Goal: Task Accomplishment & Management: Complete application form

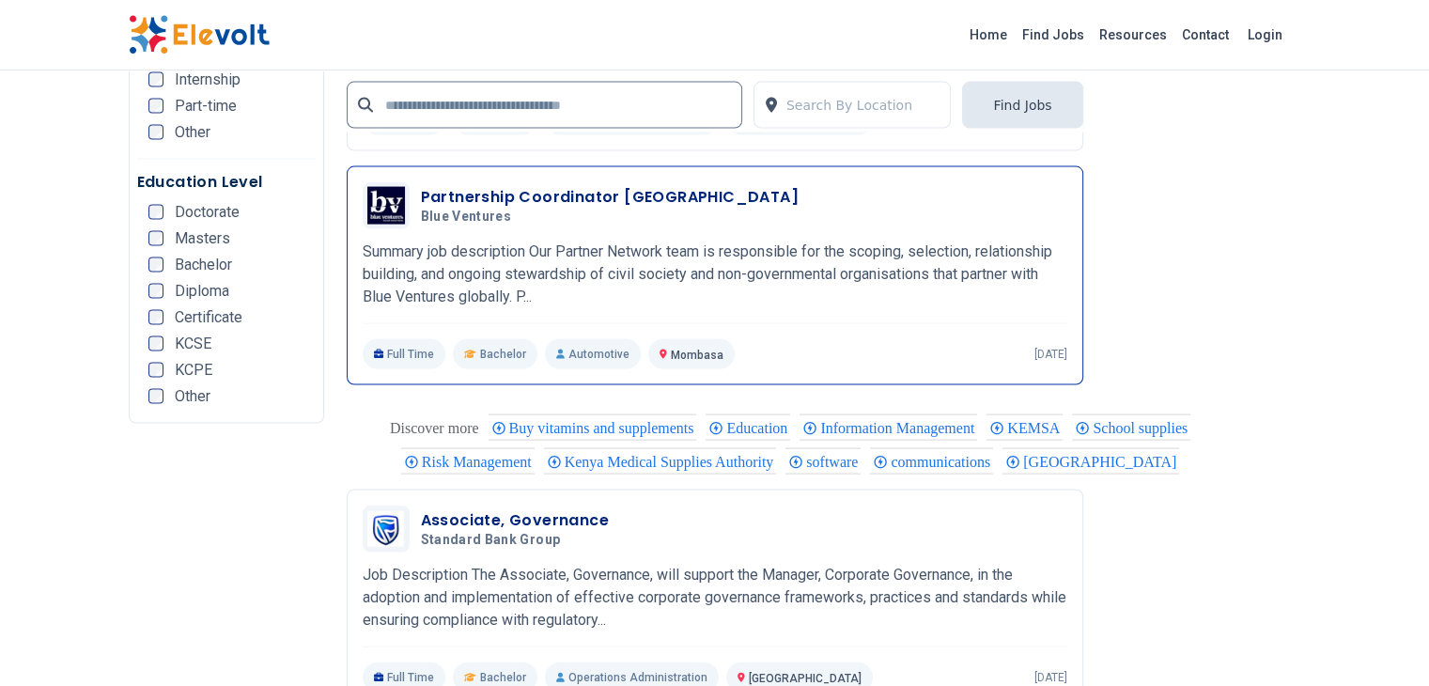
scroll to position [3663, 0]
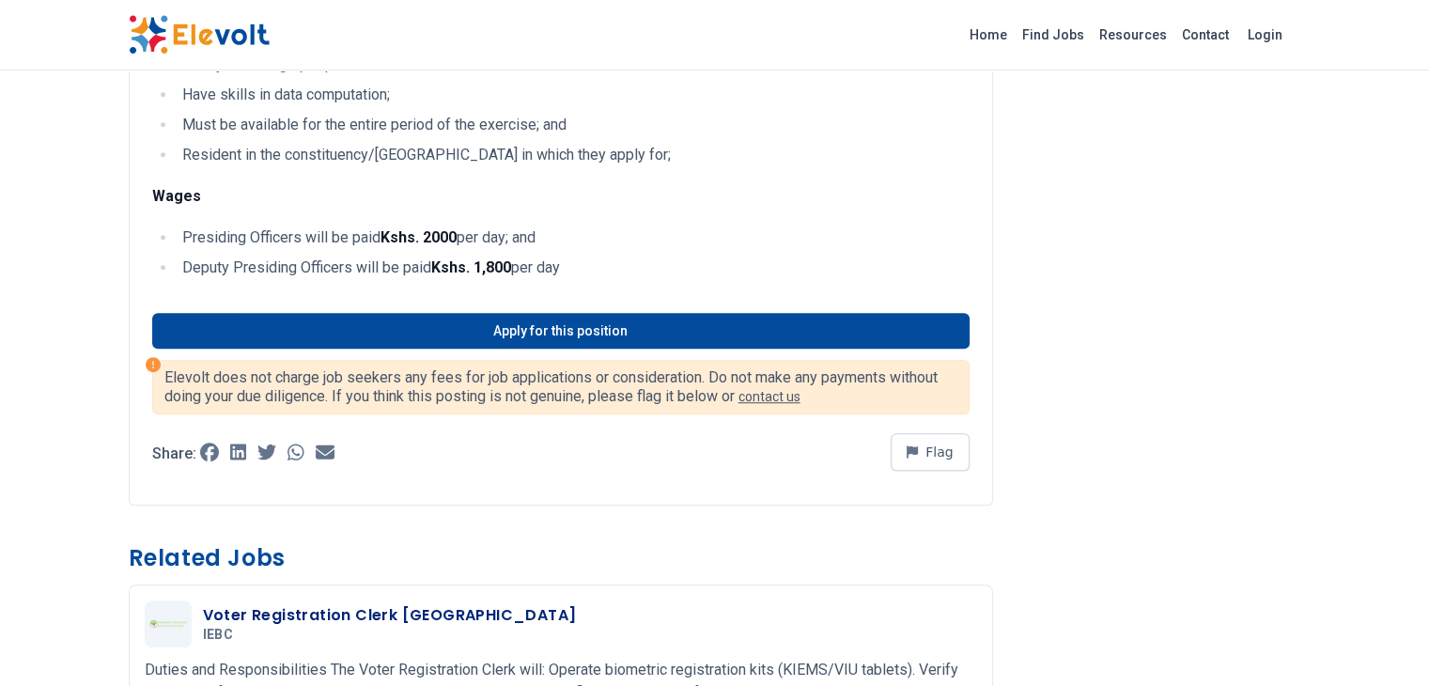
scroll to position [1315, 0]
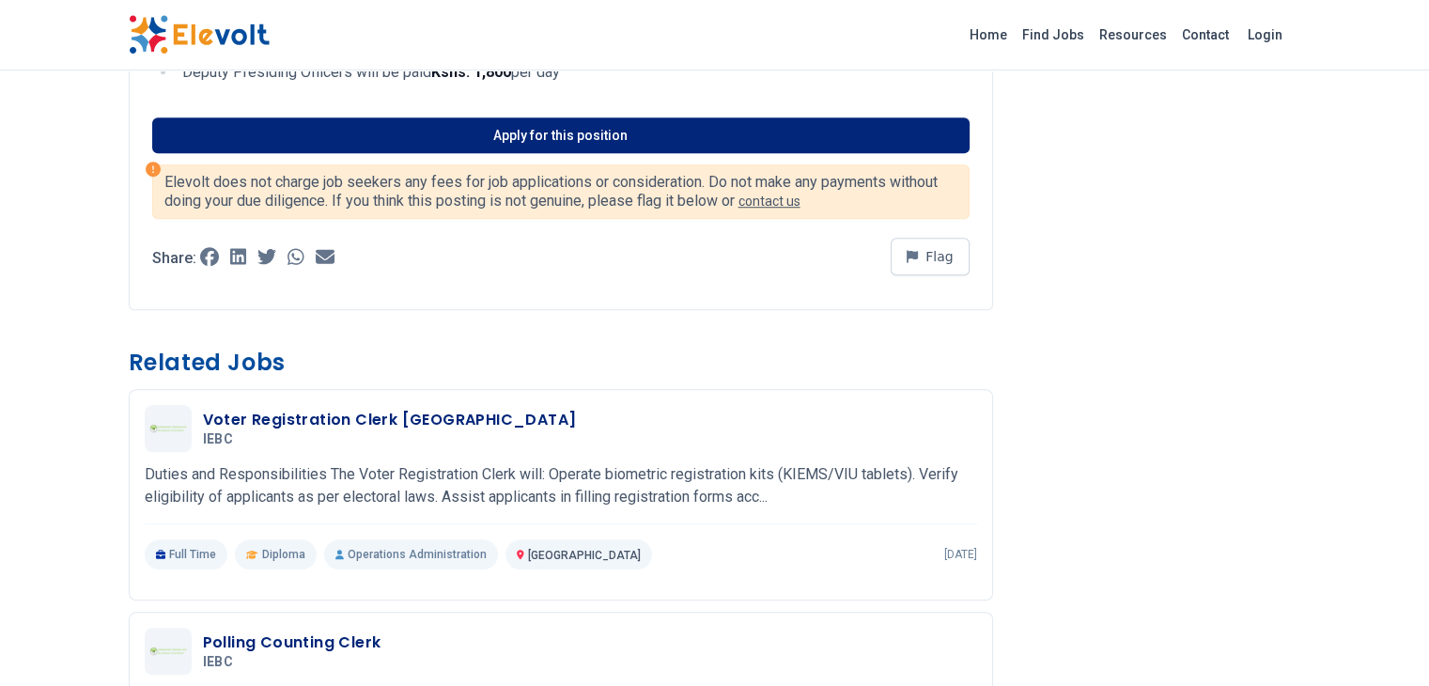
click at [541, 120] on link "Apply for this position" at bounding box center [560, 135] width 817 height 36
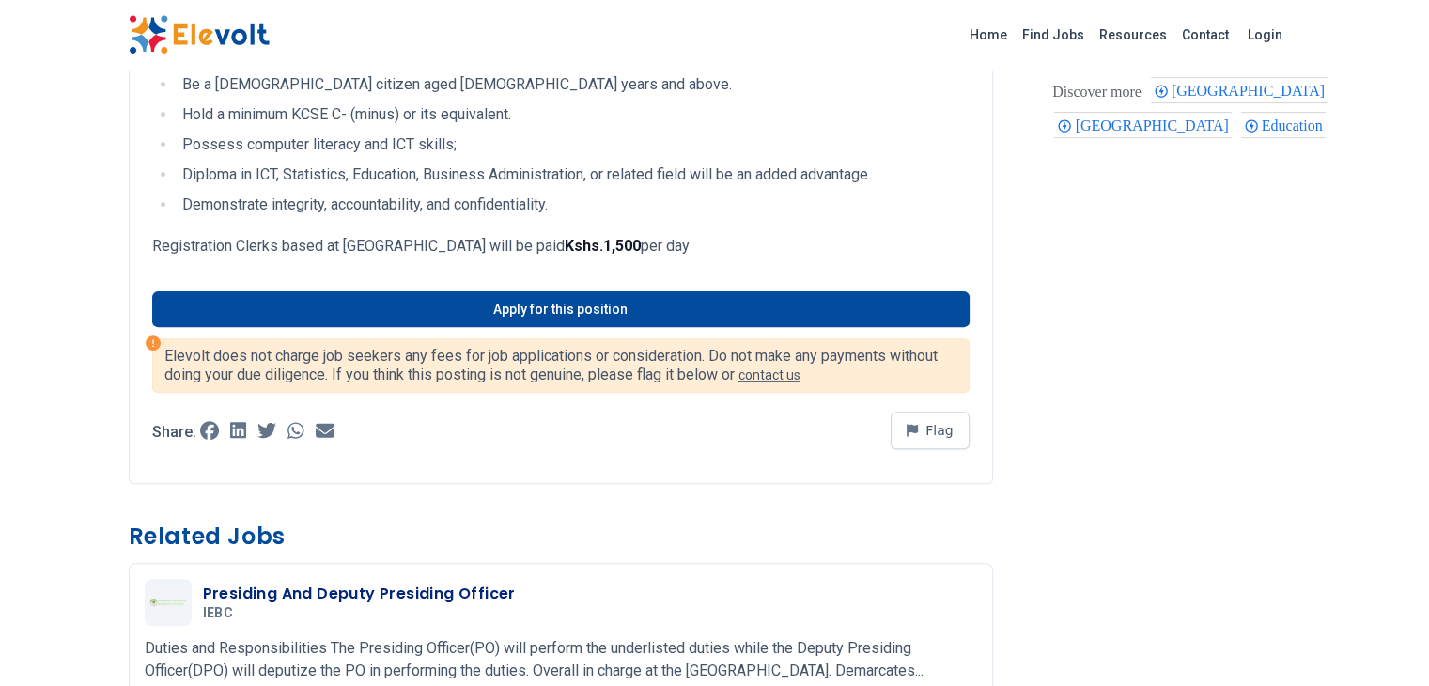
scroll to position [564, 0]
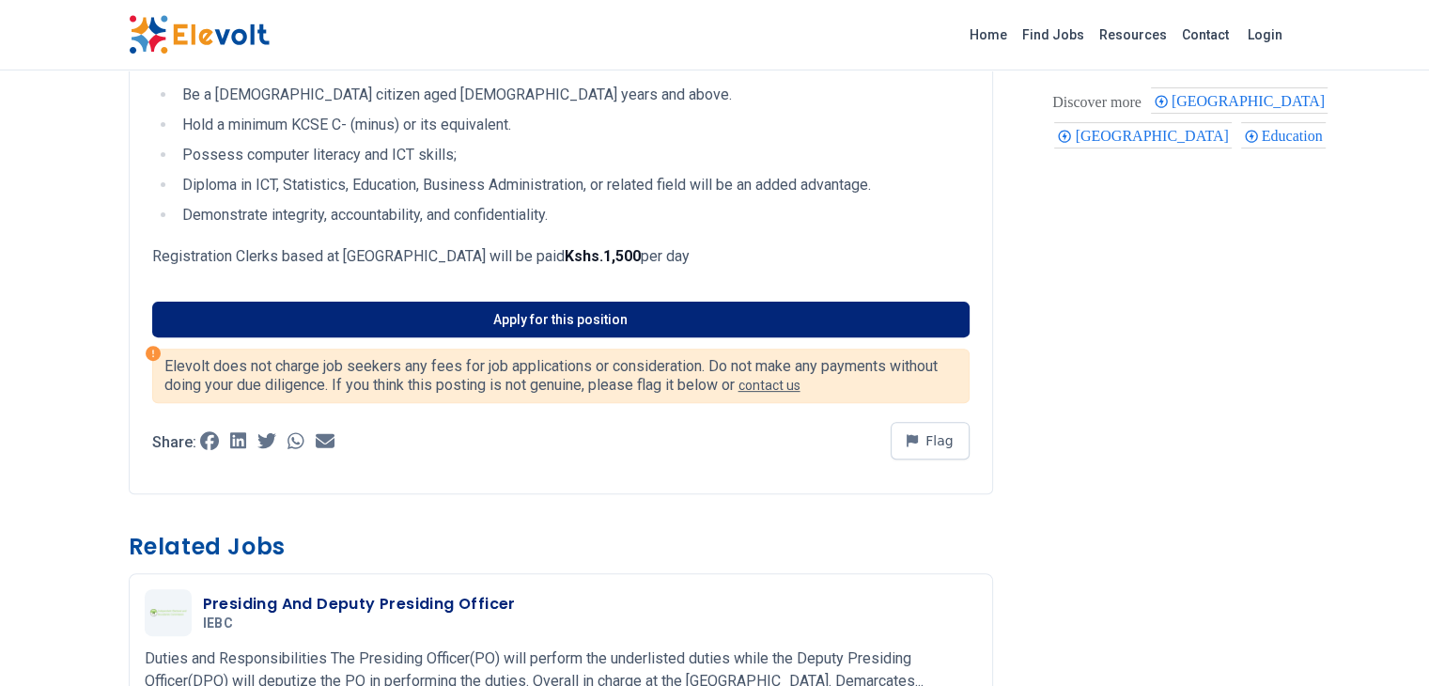
click at [493, 313] on link "Apply for this position" at bounding box center [560, 320] width 817 height 36
